Goal: Task Accomplishment & Management: Manage account settings

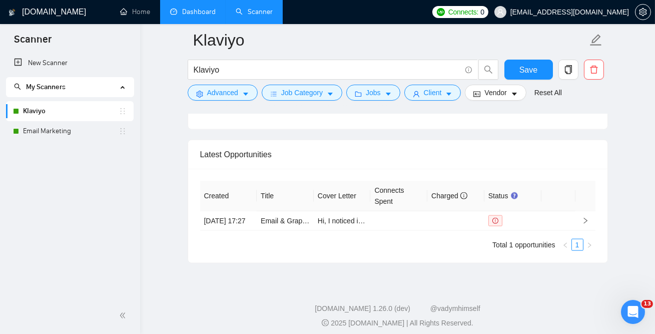
click at [195, 11] on link "Dashboard" at bounding box center [193, 12] width 46 height 9
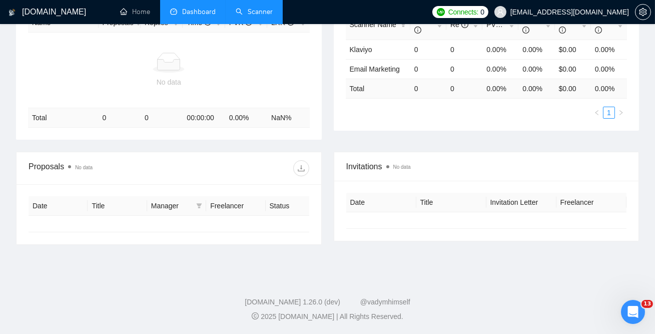
type input "[DATE]"
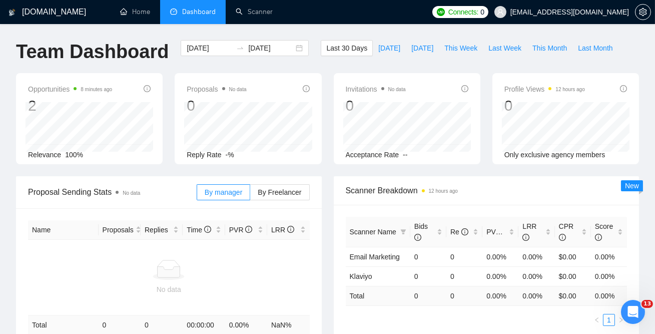
click at [195, 10] on span "Dashboard" at bounding box center [199, 12] width 34 height 9
click at [218, 8] on li "Dashboard" at bounding box center [193, 12] width 66 height 24
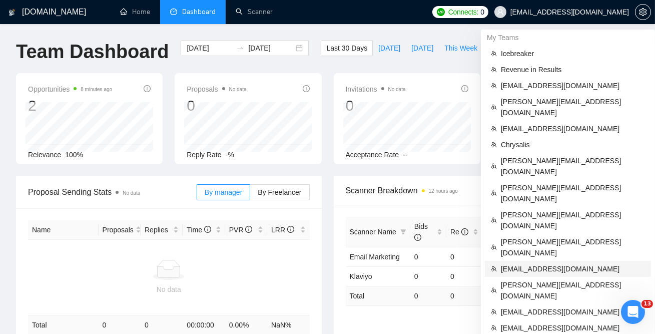
click at [523, 263] on span "[EMAIL_ADDRESS][DOMAIN_NAME]" at bounding box center [573, 268] width 144 height 11
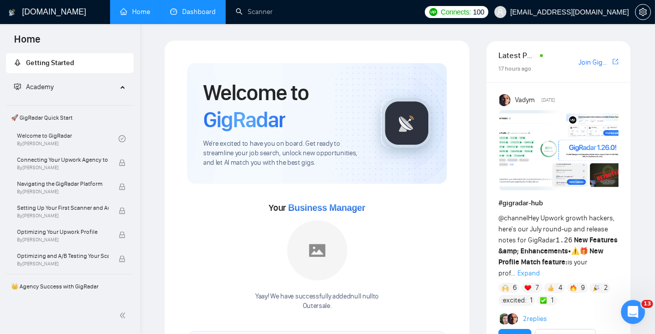
click at [202, 10] on link "Dashboard" at bounding box center [193, 12] width 46 height 9
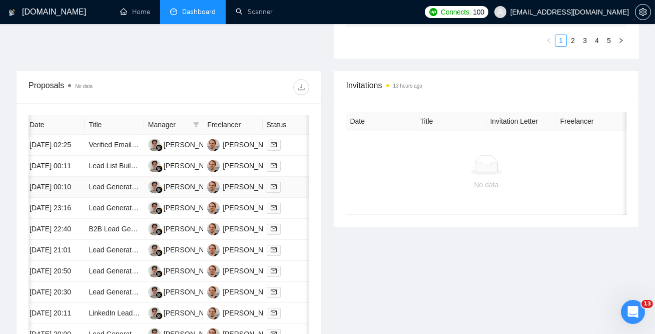
scroll to position [0, 37]
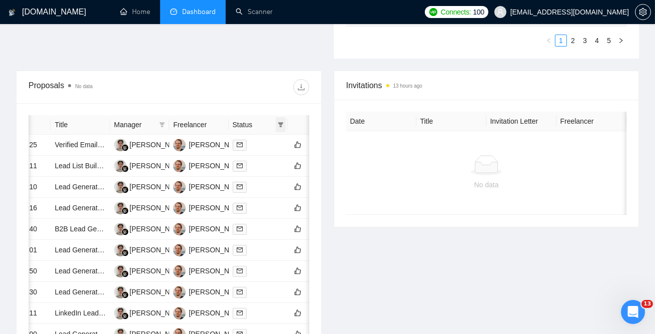
click at [280, 120] on span at bounding box center [281, 124] width 10 height 15
click at [254, 143] on span "Chat" at bounding box center [248, 143] width 19 height 8
checkbox input "true"
click at [277, 179] on button "OK" at bounding box center [272, 179] width 18 height 12
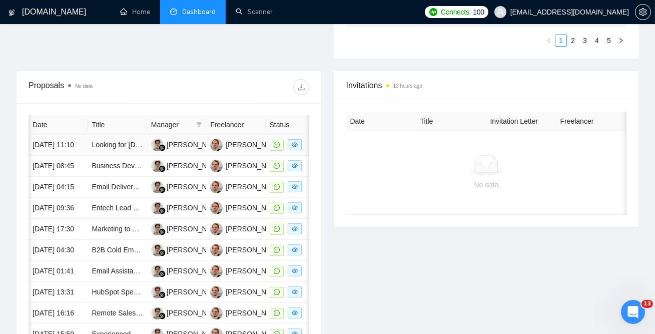
click at [74, 154] on td "[DATE] 11:10" at bounding box center [58, 145] width 59 height 21
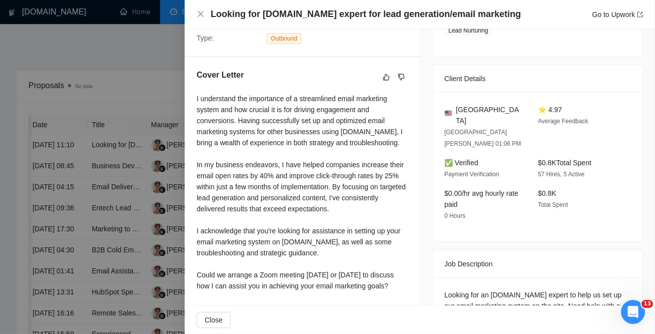
scroll to position [245, 0]
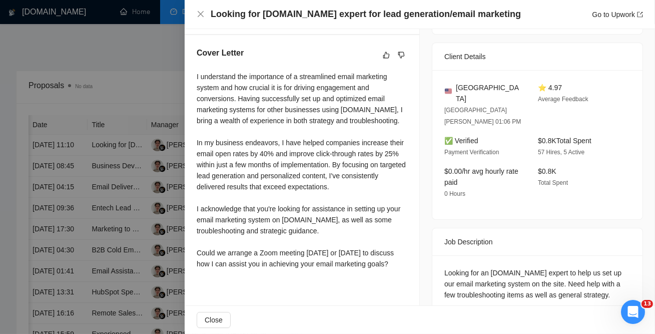
click at [141, 181] on div at bounding box center [327, 167] width 655 height 334
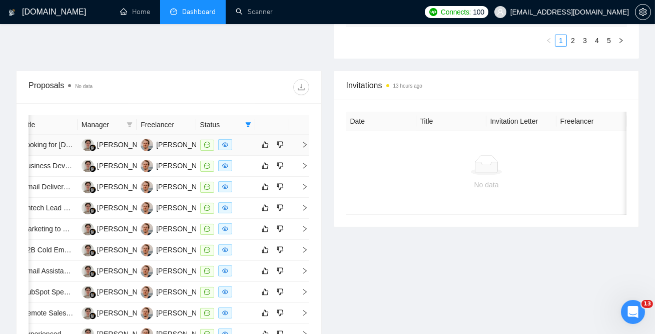
scroll to position [0, 0]
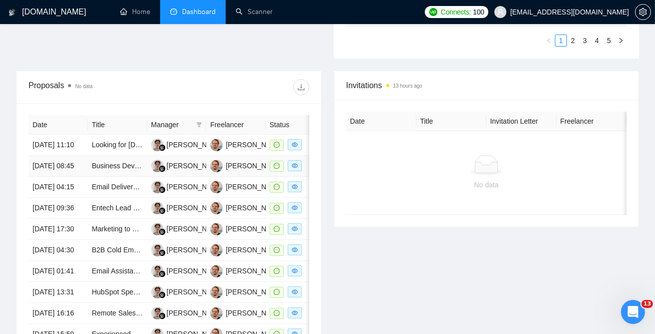
click at [87, 177] on td "[DATE] 08:45" at bounding box center [58, 166] width 59 height 21
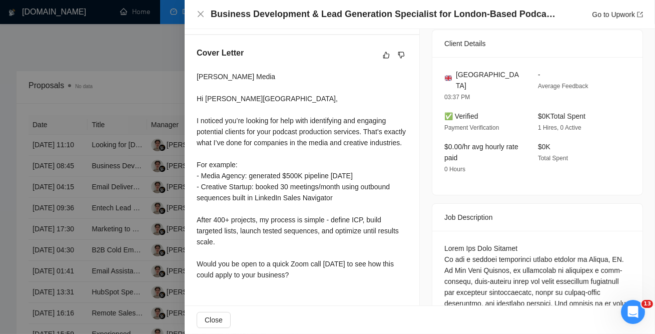
click at [127, 202] on div at bounding box center [327, 167] width 655 height 334
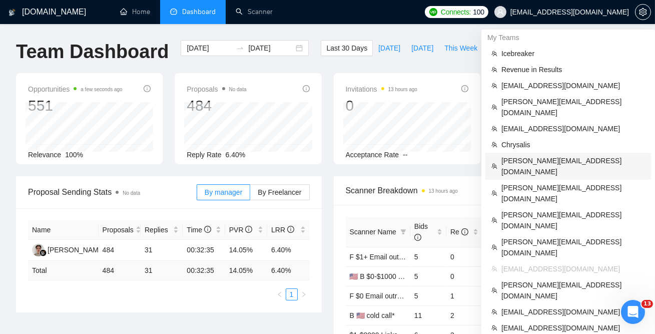
click at [528, 155] on span "[PERSON_NAME][EMAIL_ADDRESS][DOMAIN_NAME]" at bounding box center [574, 166] width 144 height 22
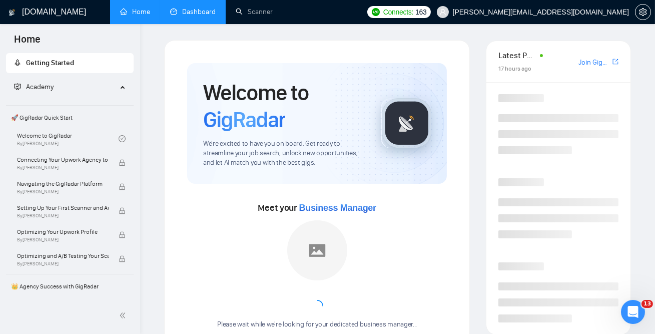
click at [197, 12] on link "Dashboard" at bounding box center [193, 12] width 46 height 9
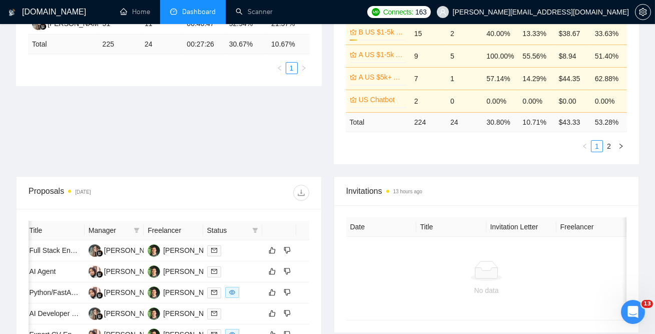
scroll to position [0, 70]
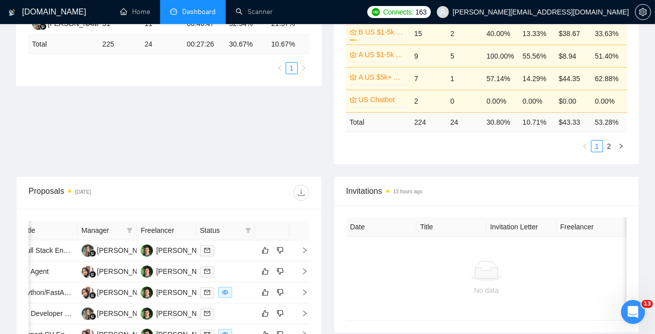
click at [209, 225] on span "Status" at bounding box center [220, 230] width 41 height 11
click at [220, 229] on span "Status" at bounding box center [220, 230] width 41 height 11
click at [249, 228] on icon "filter" at bounding box center [249, 230] width 6 height 5
click at [216, 248] on span "Chat" at bounding box center [216, 249] width 19 height 8
checkbox input "true"
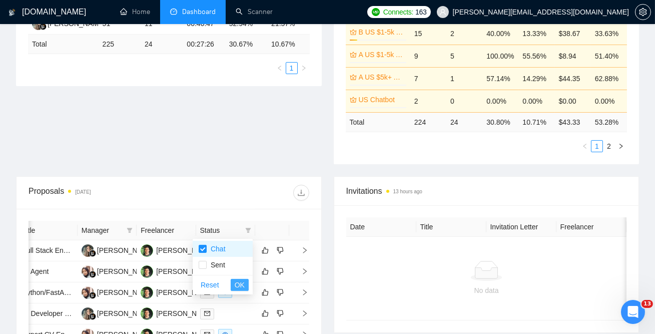
click at [240, 281] on span "OK" at bounding box center [240, 284] width 10 height 11
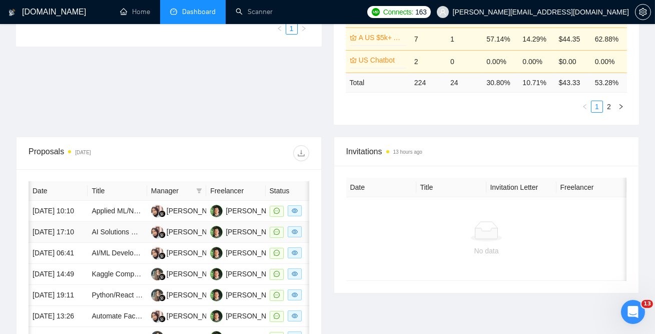
scroll to position [0, 70]
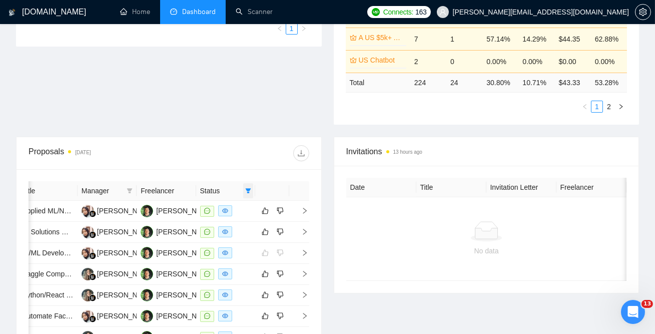
click at [248, 188] on icon "filter" at bounding box center [249, 190] width 6 height 5
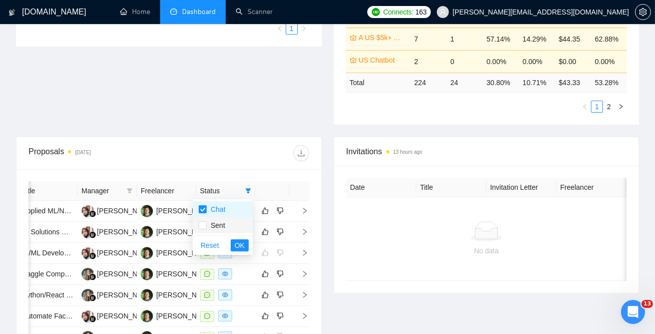
click at [215, 225] on span "Sent" at bounding box center [216, 225] width 19 height 8
checkbox input "true"
click at [241, 245] on span "OK" at bounding box center [240, 245] width 10 height 11
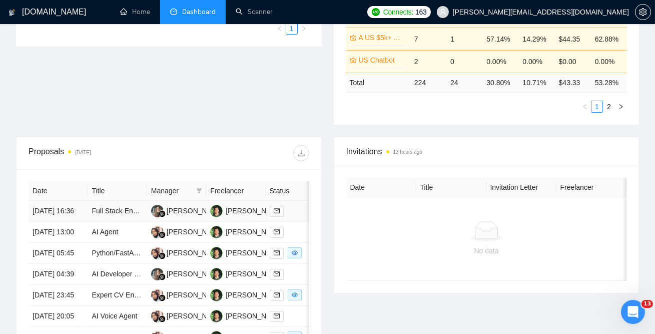
click at [82, 216] on td "[DATE] 16:36" at bounding box center [58, 211] width 59 height 21
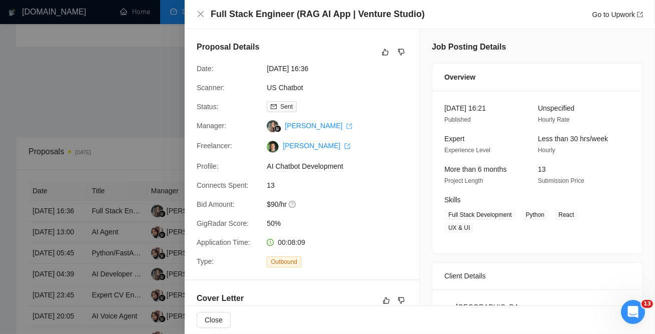
click at [101, 213] on div at bounding box center [327, 167] width 655 height 334
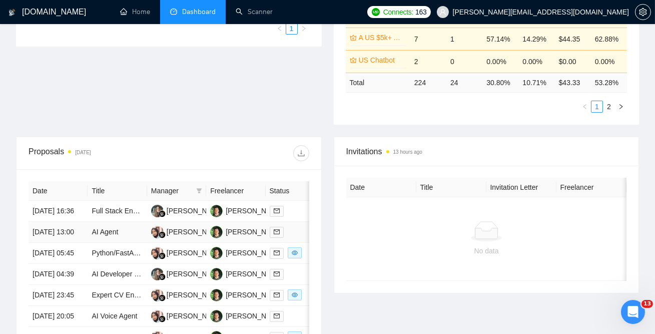
click at [81, 243] on td "[DATE] 13:00" at bounding box center [58, 232] width 59 height 21
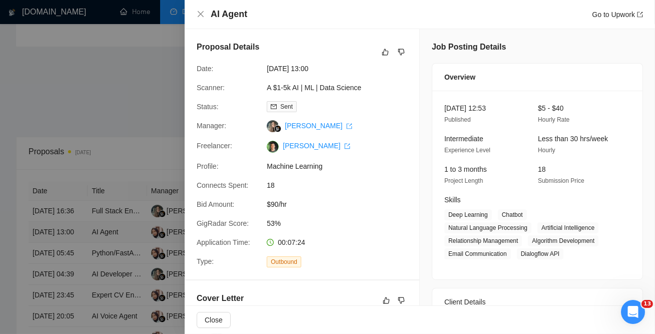
click at [81, 249] on div at bounding box center [327, 167] width 655 height 334
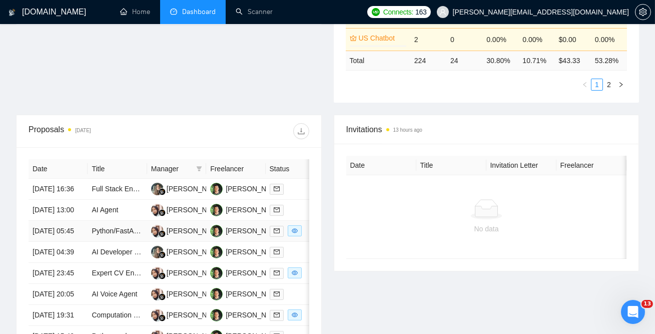
scroll to position [310, 0]
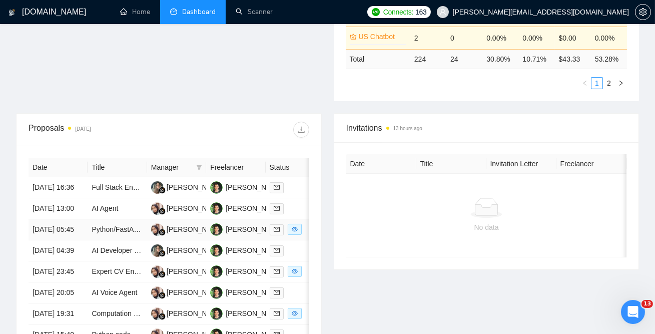
click at [84, 240] on td "[DATE] 05:45" at bounding box center [58, 229] width 59 height 21
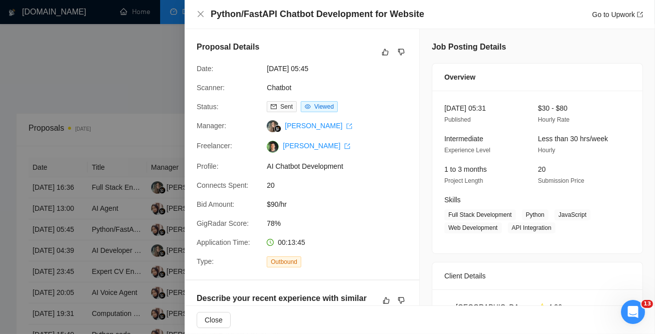
click at [95, 255] on div at bounding box center [327, 167] width 655 height 334
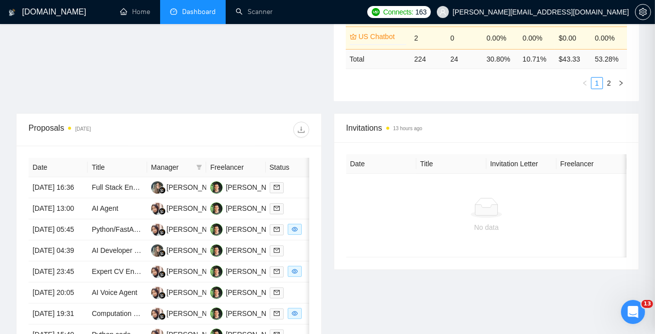
scroll to position [354, 0]
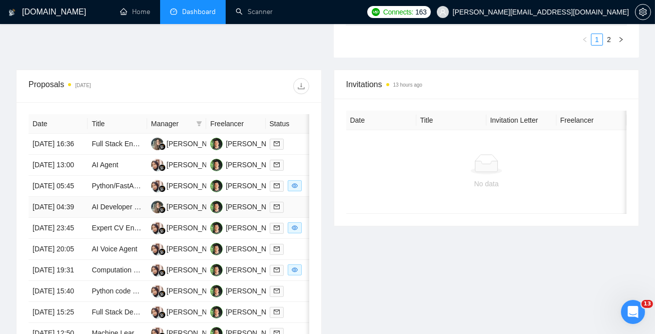
click at [86, 218] on td "[DATE] 04:39" at bounding box center [58, 207] width 59 height 21
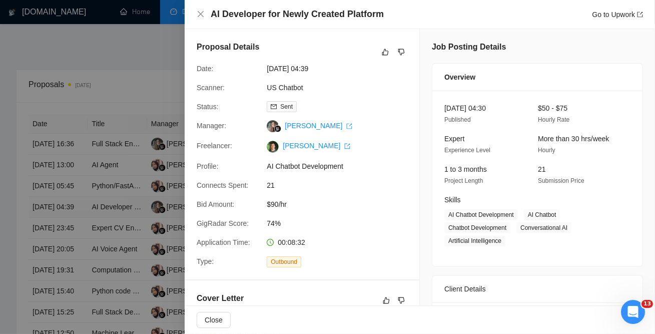
click at [86, 251] on div at bounding box center [327, 167] width 655 height 334
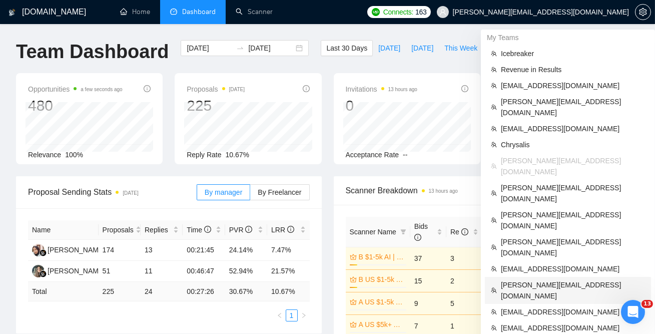
scroll to position [103, 0]
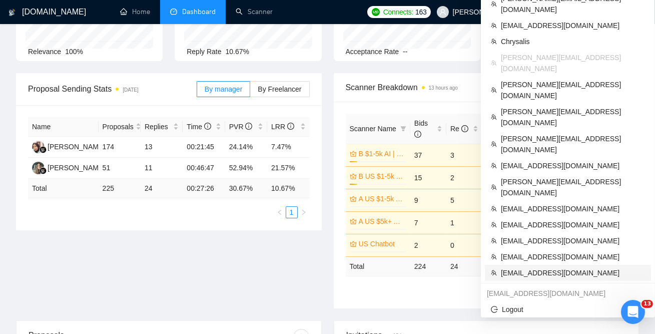
click at [540, 267] on span "[EMAIL_ADDRESS][DOMAIN_NAME]" at bounding box center [573, 272] width 144 height 11
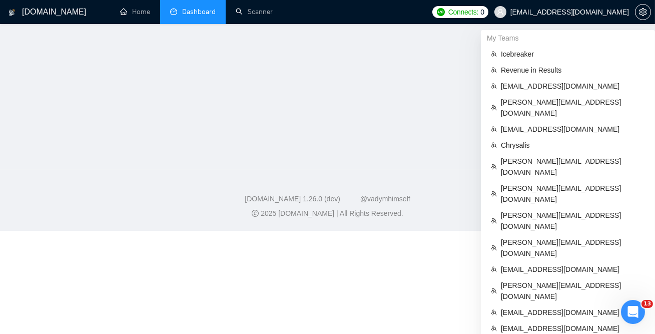
scroll to position [243, 0]
